Goal: Transaction & Acquisition: Book appointment/travel/reservation

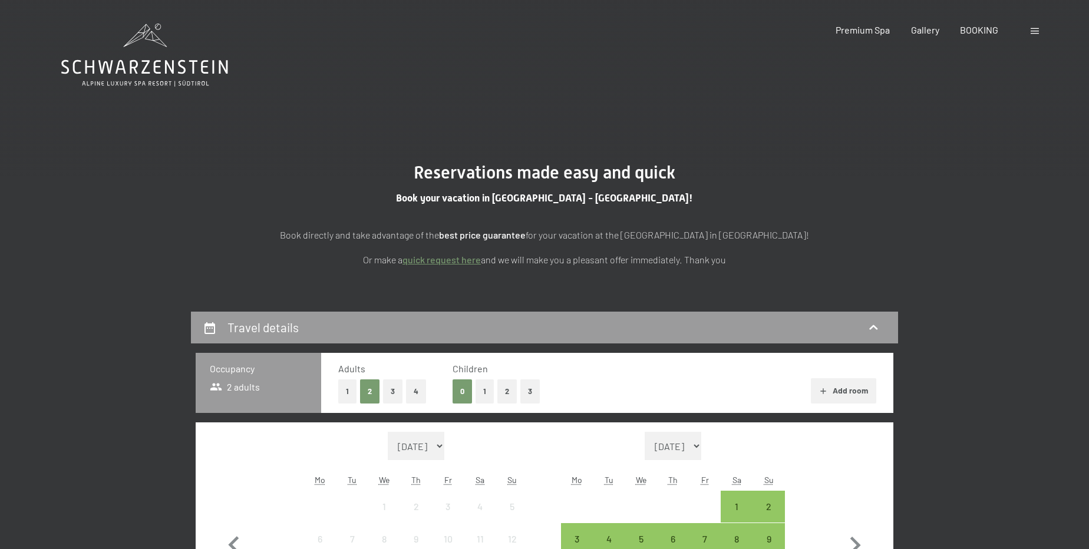
click at [510, 393] on button "2" at bounding box center [506, 392] width 19 height 24
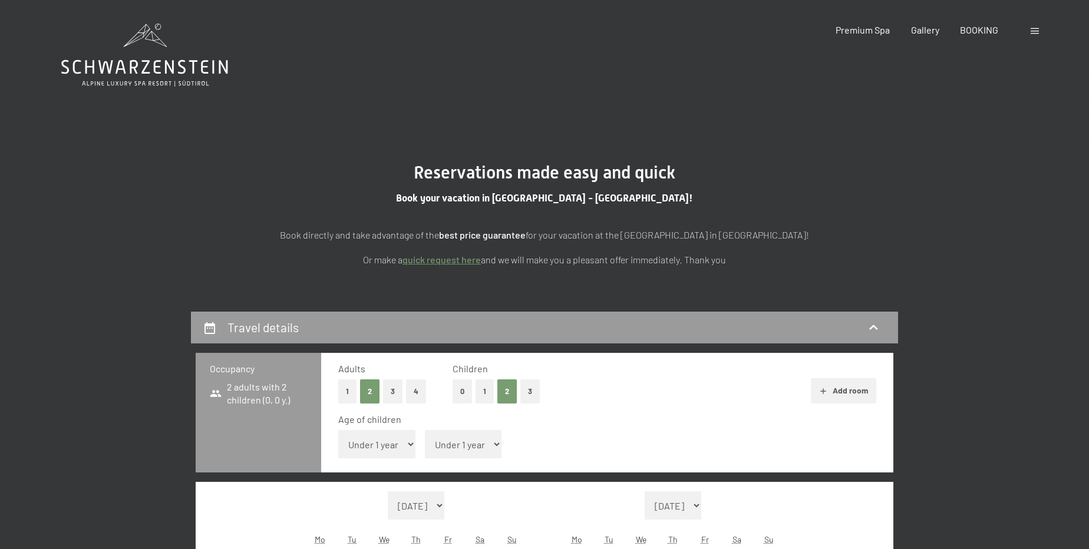
click at [421, 447] on div "Age of children Under 1 year 1 year 2 years 3 years 4 years 5 years 6 years 7 y…" at bounding box center [607, 438] width 538 height 50
click at [406, 446] on select "Under 1 year 1 year 2 years 3 years 4 years 5 years 6 years 7 years 8 years 9 y…" at bounding box center [376, 444] width 77 height 28
select select "15"
click at [338, 430] on select "Under 1 year 1 year 2 years 3 years 4 years 5 years 6 years 7 years 8 years 9 y…" at bounding box center [376, 444] width 77 height 28
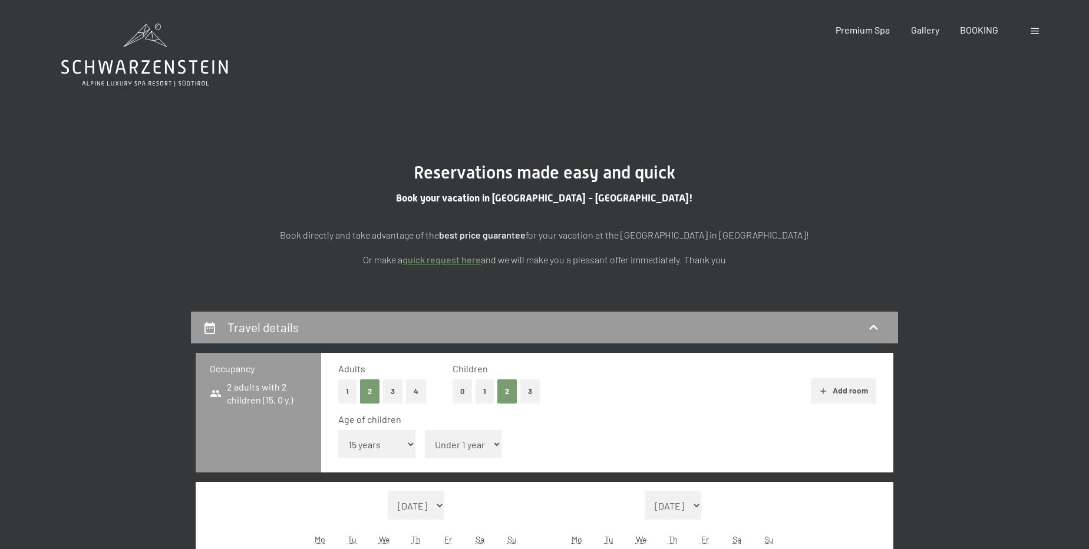
click at [449, 440] on select "Under 1 year 1 year 2 years 3 years 4 years 5 years 6 years 7 years 8 years 9 y…" at bounding box center [463, 444] width 77 height 28
select select "12"
click at [425, 430] on select "Under 1 year 1 year 2 years 3 years 4 years 5 years 6 years 7 years 8 years 9 y…" at bounding box center [463, 444] width 77 height 28
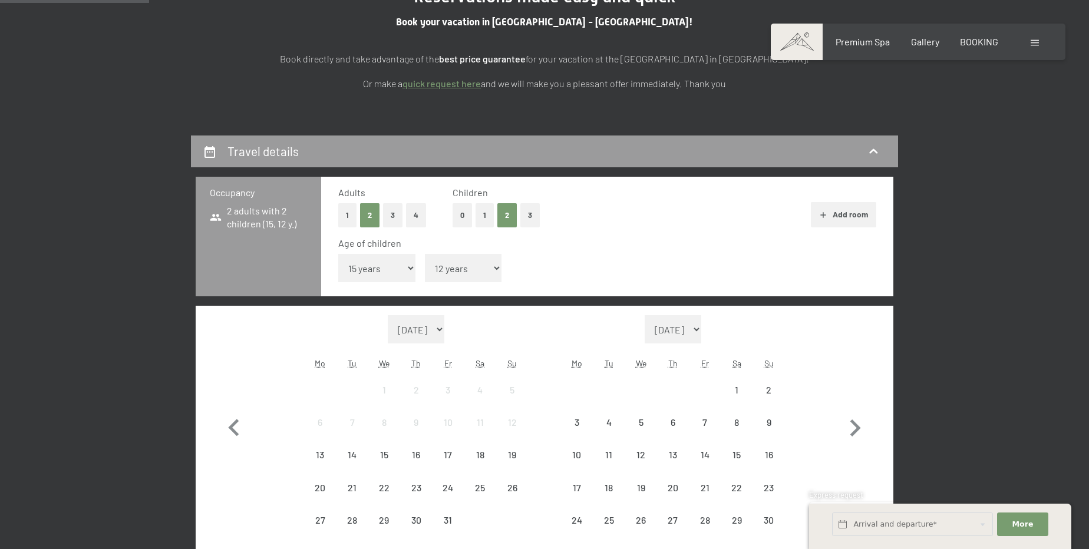
scroll to position [268, 0]
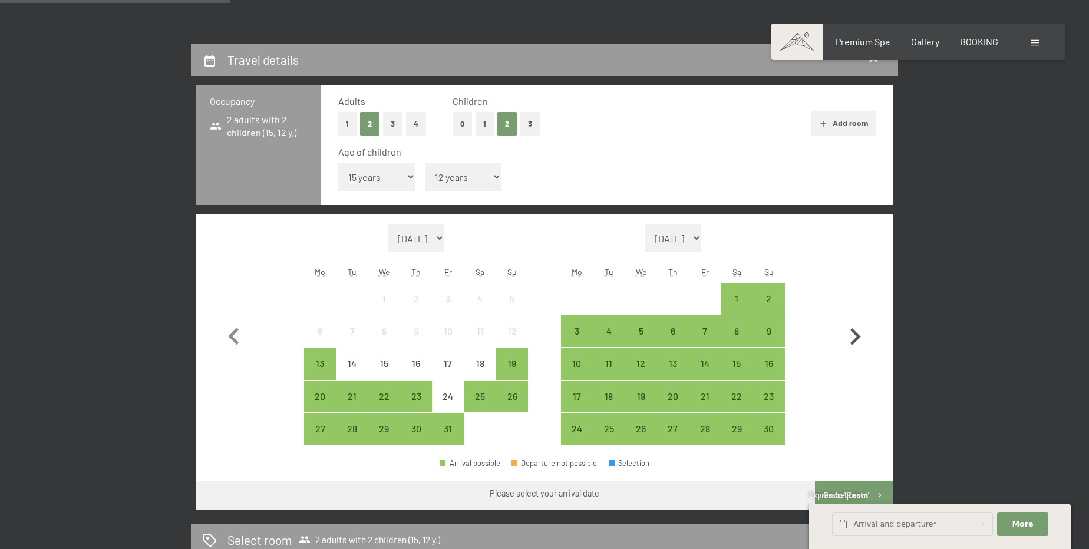
click at [855, 332] on icon "button" at bounding box center [856, 336] width 11 height 17
select select "[DATE]"
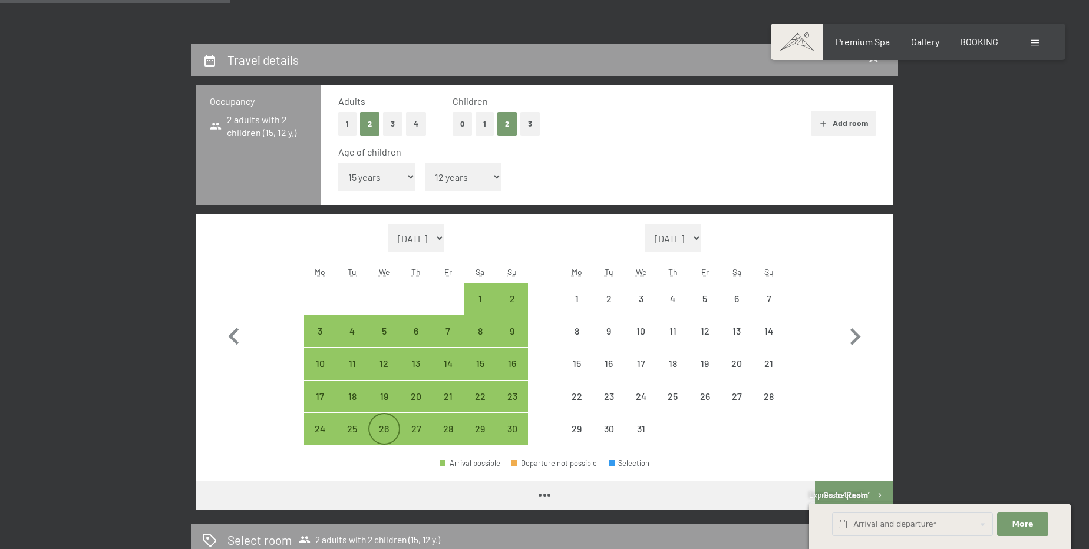
click at [387, 430] on div "26" at bounding box center [384, 438] width 29 height 29
select select "[DATE]"
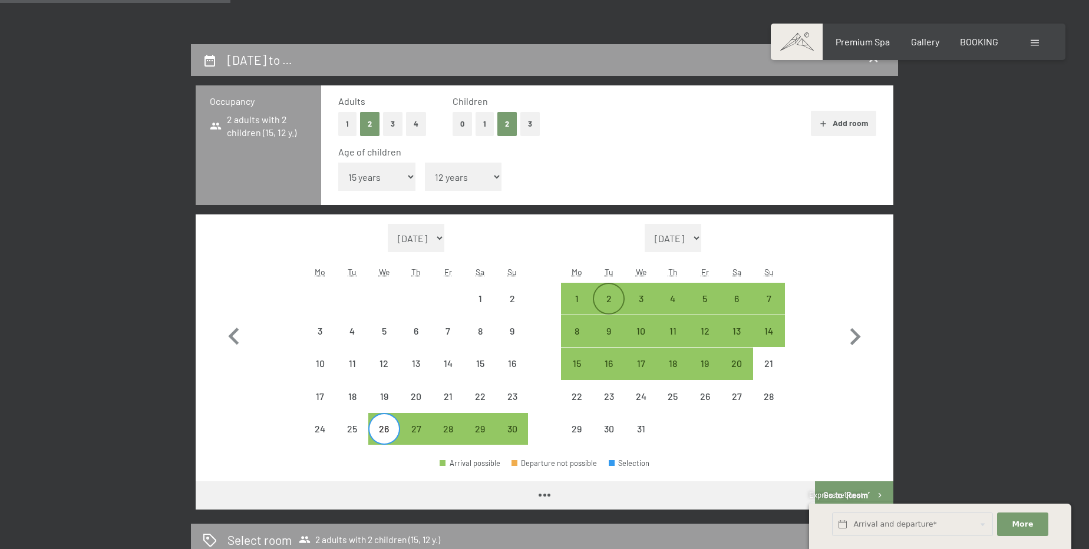
select select "[DATE]"
click at [577, 301] on div "1" at bounding box center [576, 308] width 29 height 29
select select "[DATE]"
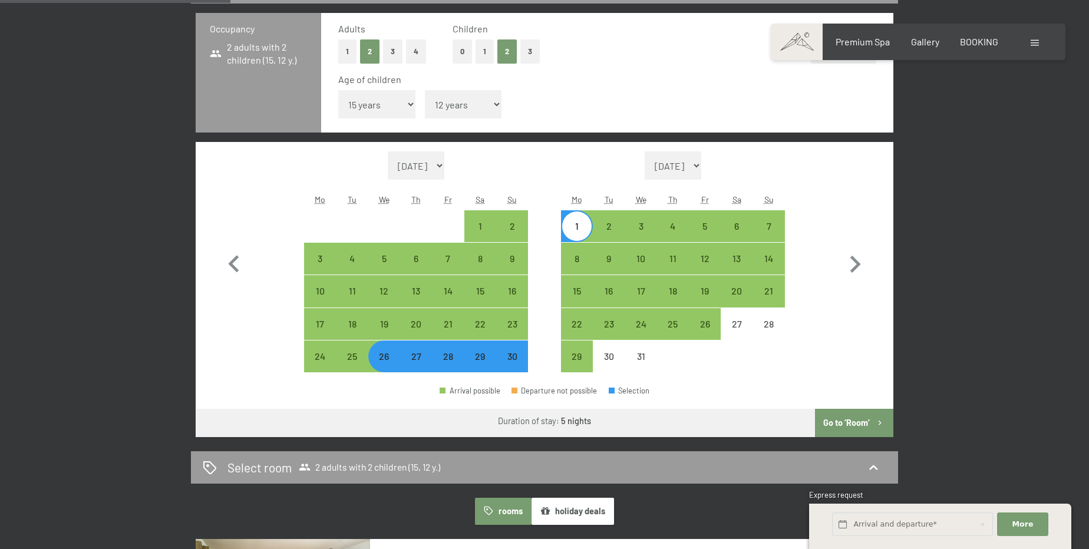
scroll to position [429, 0]
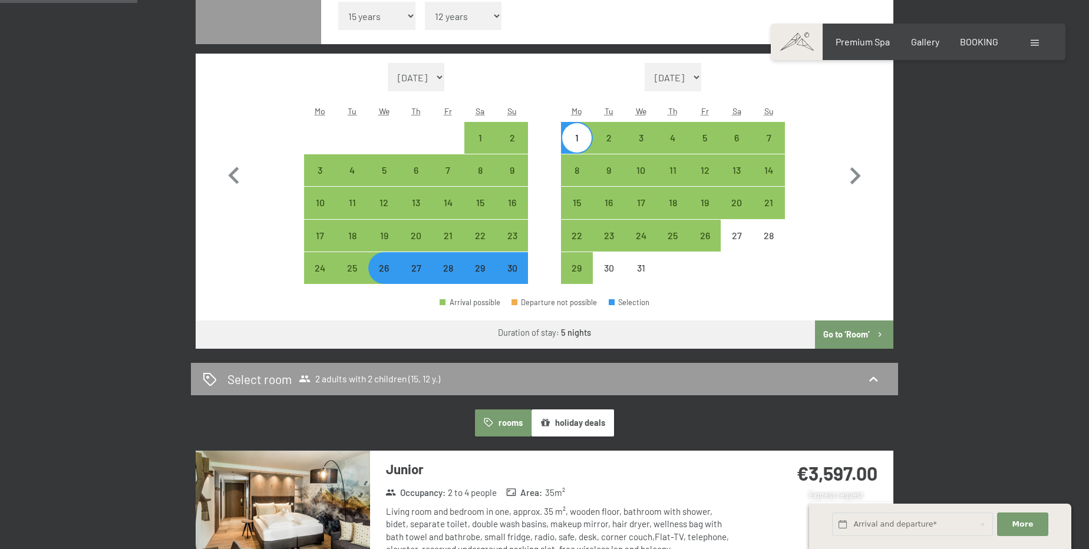
click at [864, 330] on button "Go to ‘Room’" at bounding box center [854, 335] width 78 height 28
select select "[DATE]"
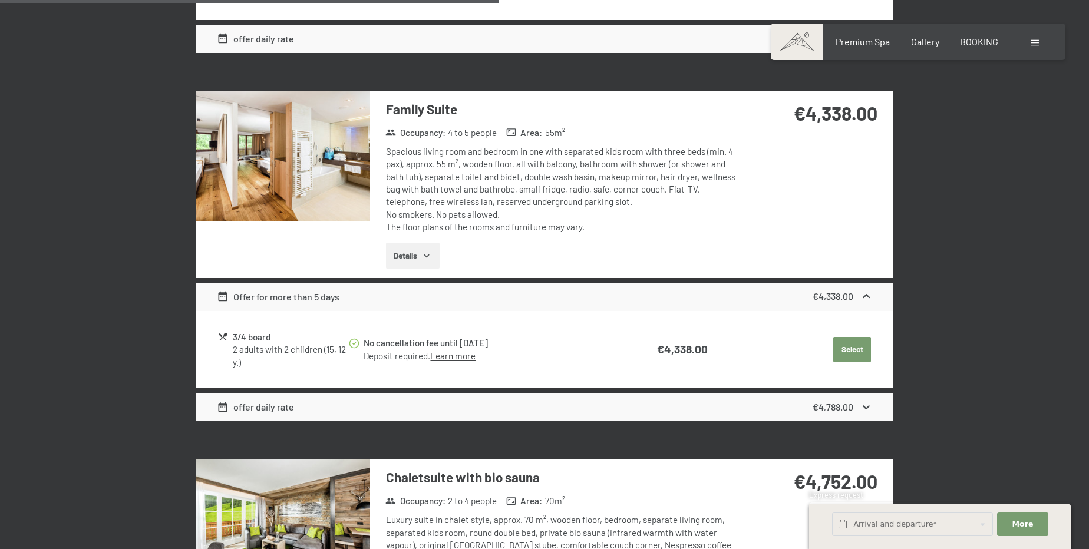
scroll to position [1383, 0]
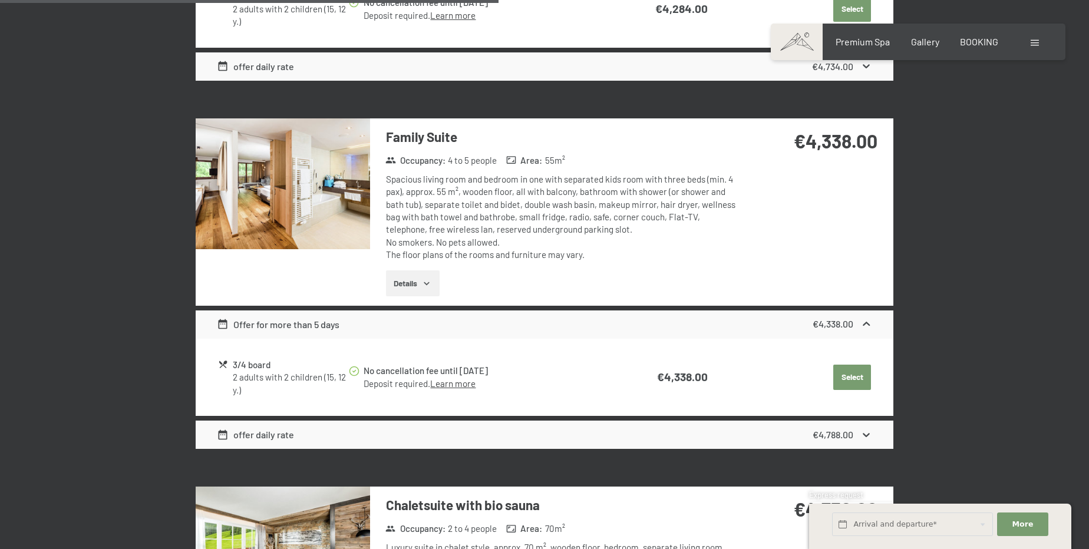
click at [433, 275] on button "Details" at bounding box center [413, 284] width 54 height 26
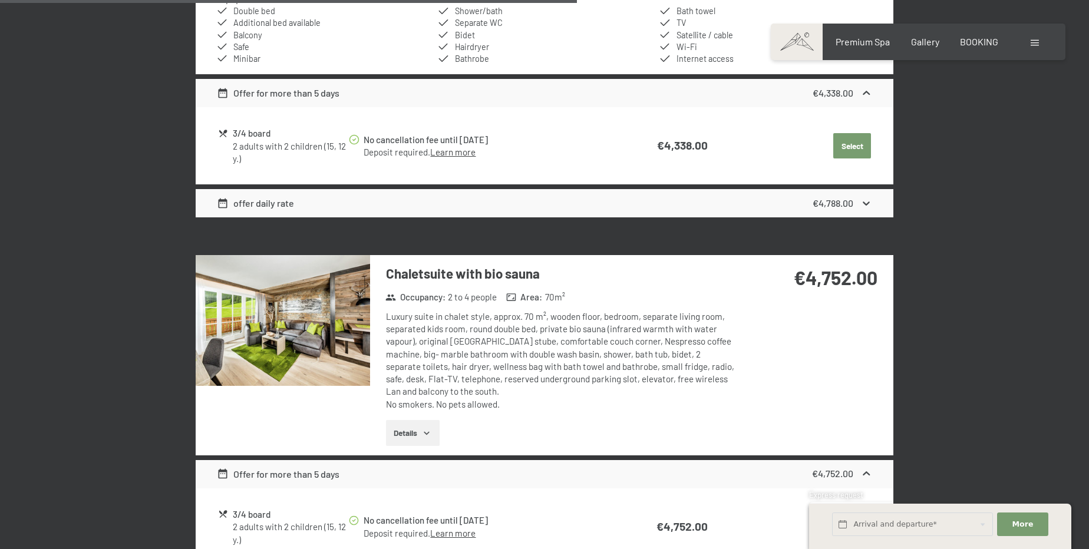
scroll to position [1812, 0]
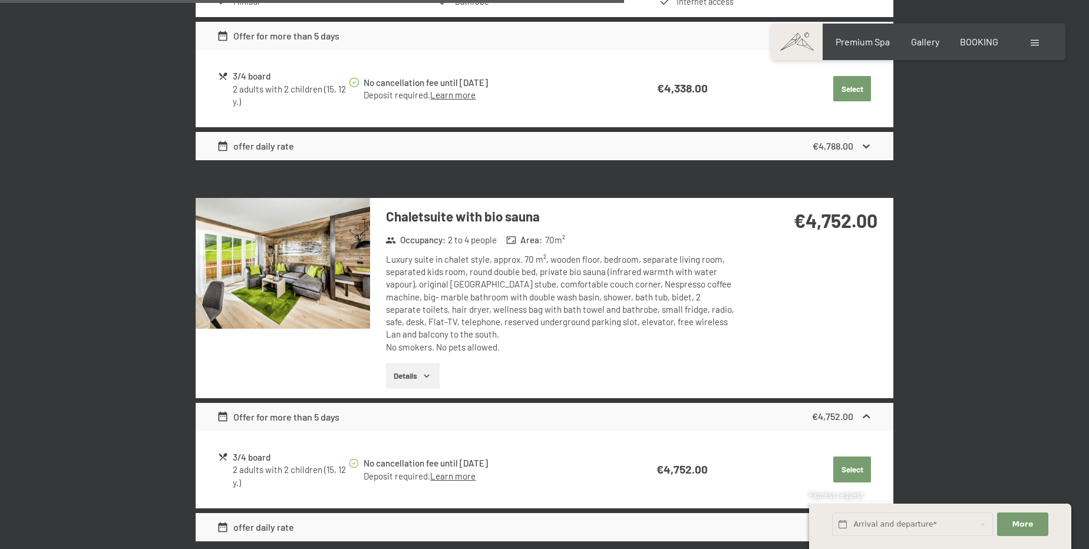
click at [410, 371] on button "Details" at bounding box center [413, 376] width 54 height 26
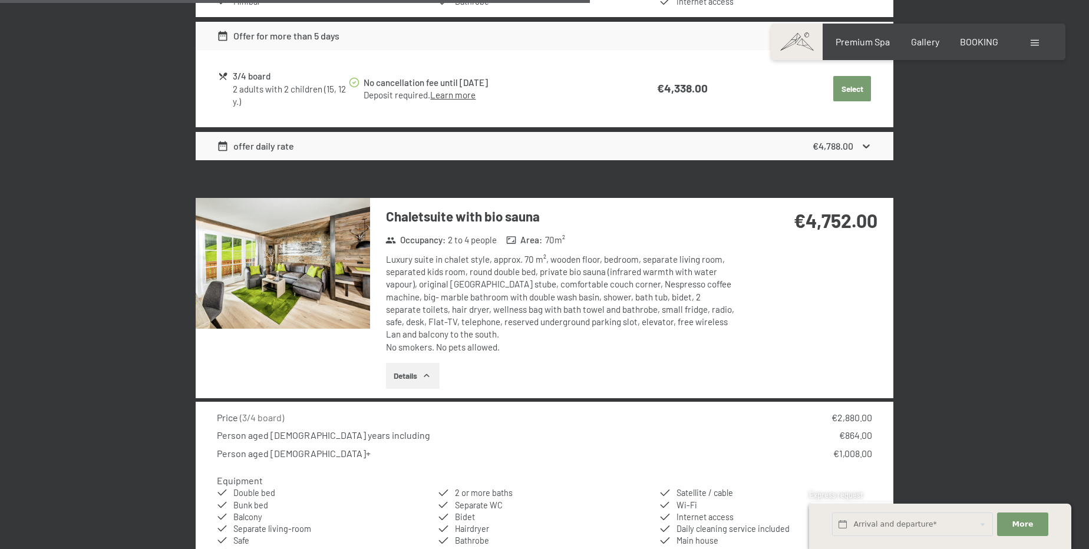
click at [500, 207] on h3 "Chaletsuite with bio sauna" at bounding box center [561, 216] width 351 height 18
copy h3 "Chaletsuite with bio sauna"
